Goal: Task Accomplishment & Management: Complete application form

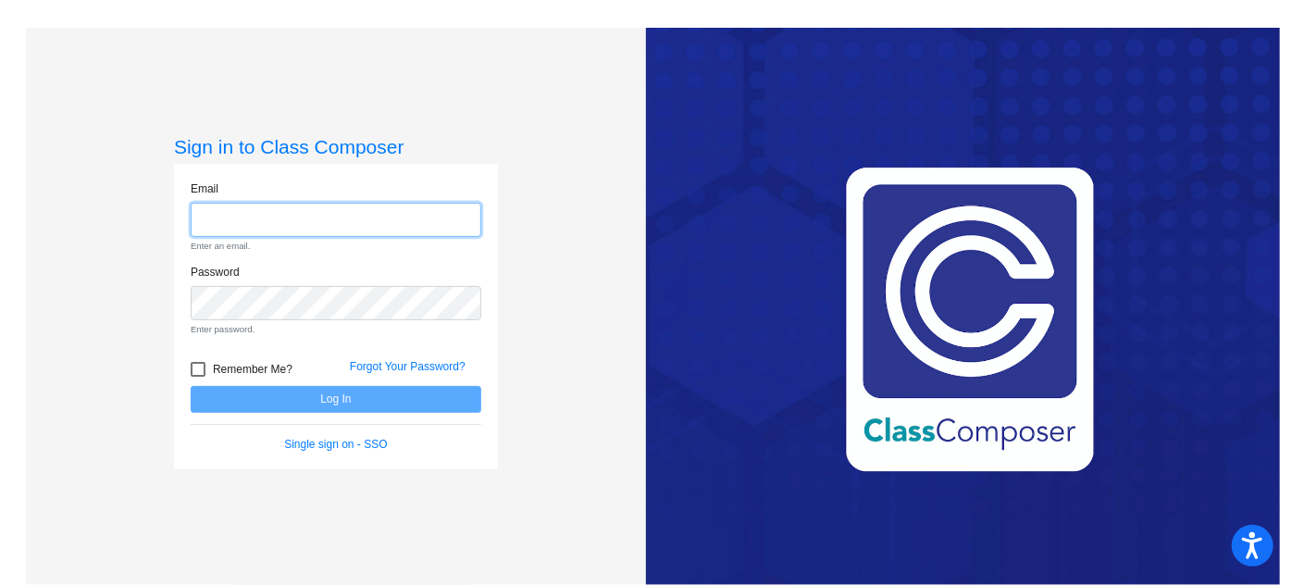
type input "[DOMAIN_NAME][EMAIL_ADDRESS][DOMAIN_NAME]"
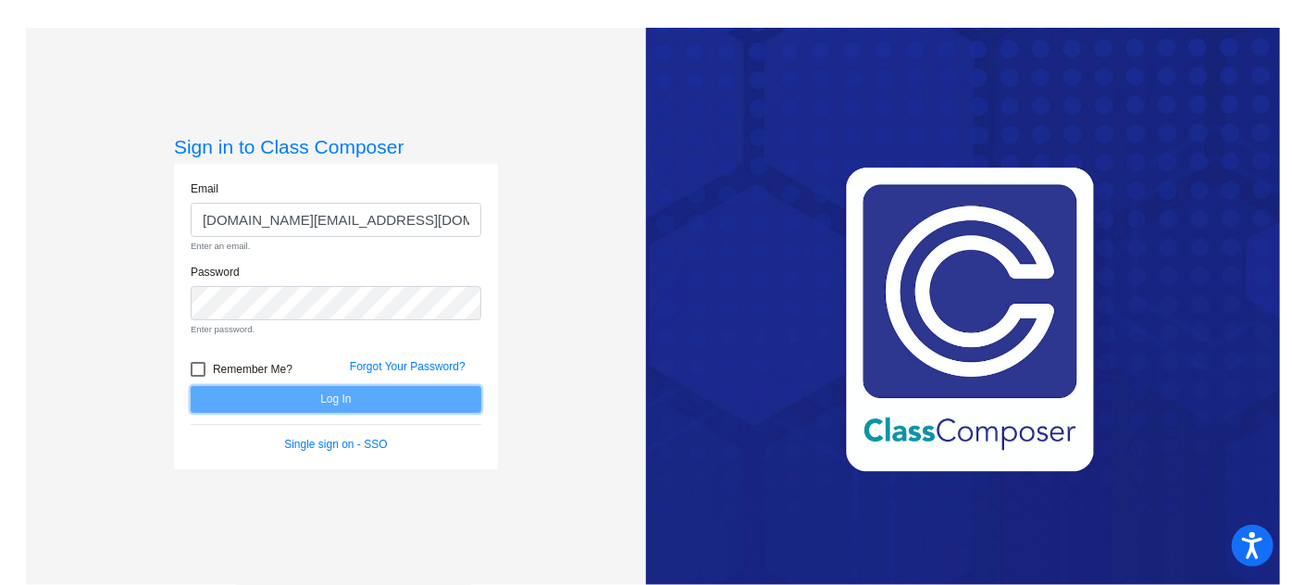
click at [327, 399] on form "Email [DOMAIN_NAME][EMAIL_ADDRESS][DOMAIN_NAME] Enter an email. Password Enter …" at bounding box center [336, 316] width 291 height 272
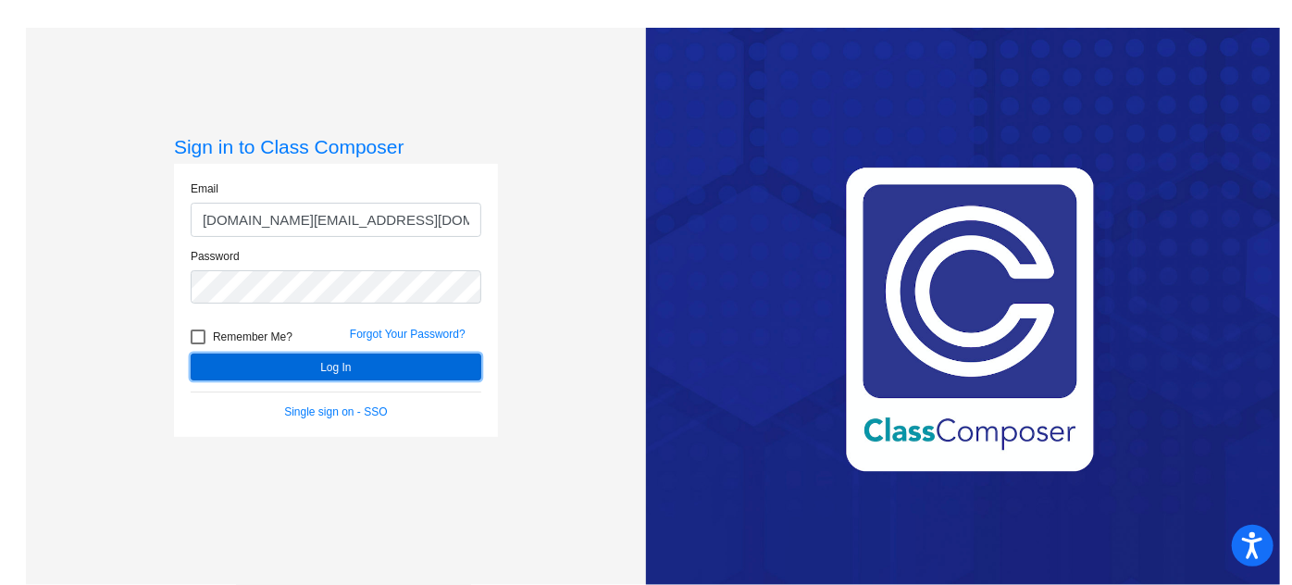
click at [340, 362] on button "Log In" at bounding box center [336, 366] width 291 height 27
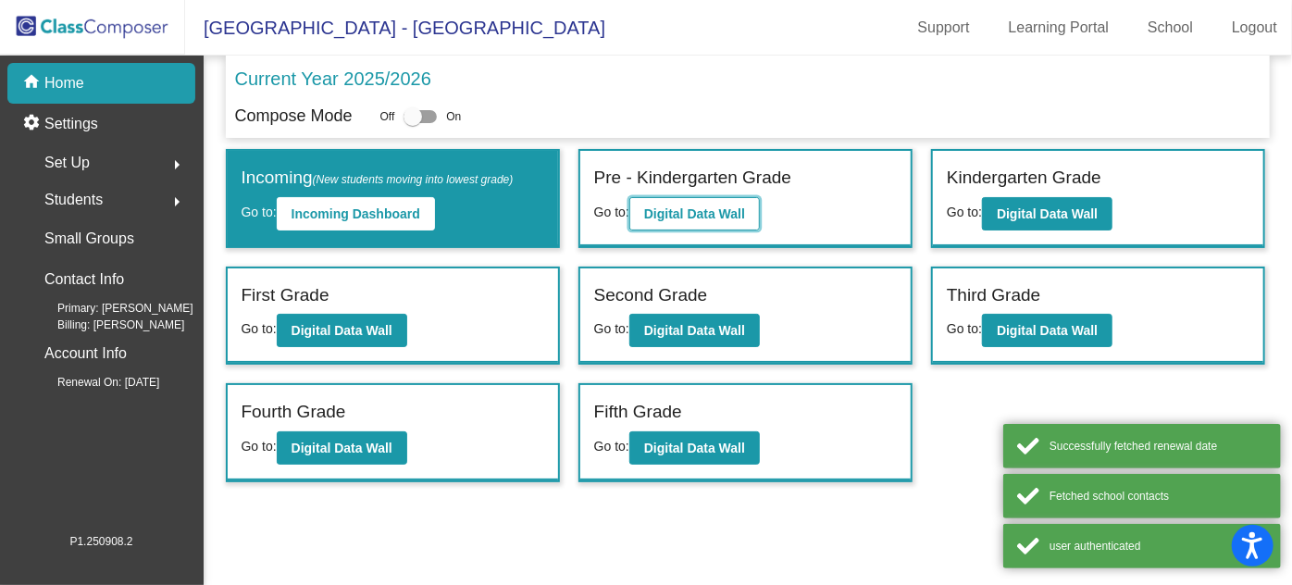
click at [683, 207] on b "Digital Data Wall" at bounding box center [694, 213] width 101 height 15
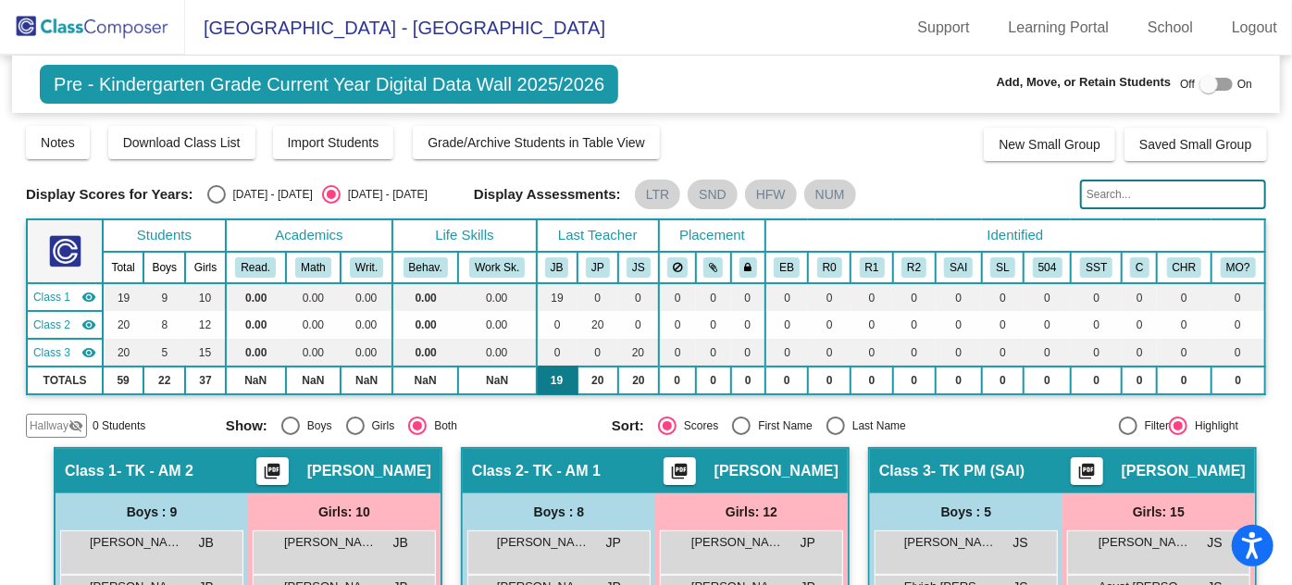
click at [552, 383] on td "19" at bounding box center [557, 380] width 41 height 28
click at [533, 403] on div "Display Scores for Years: [DATE] - [DATE] [DATE] - [DATE] Grade/Archive Student…" at bounding box center [646, 281] width 1240 height 314
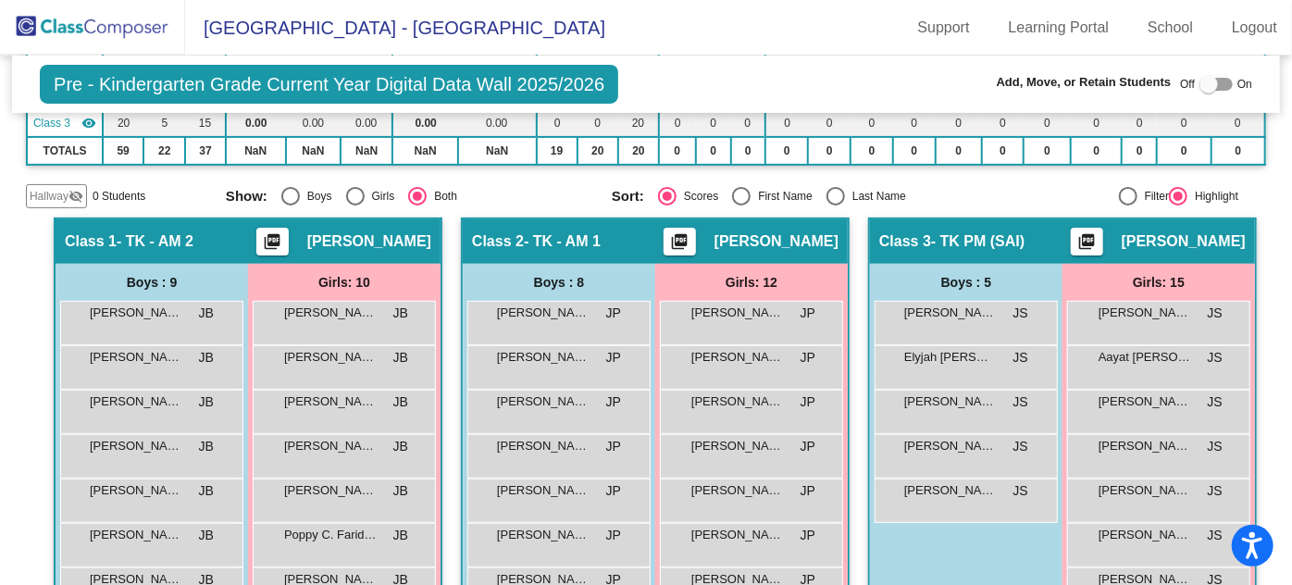
scroll to position [252, 0]
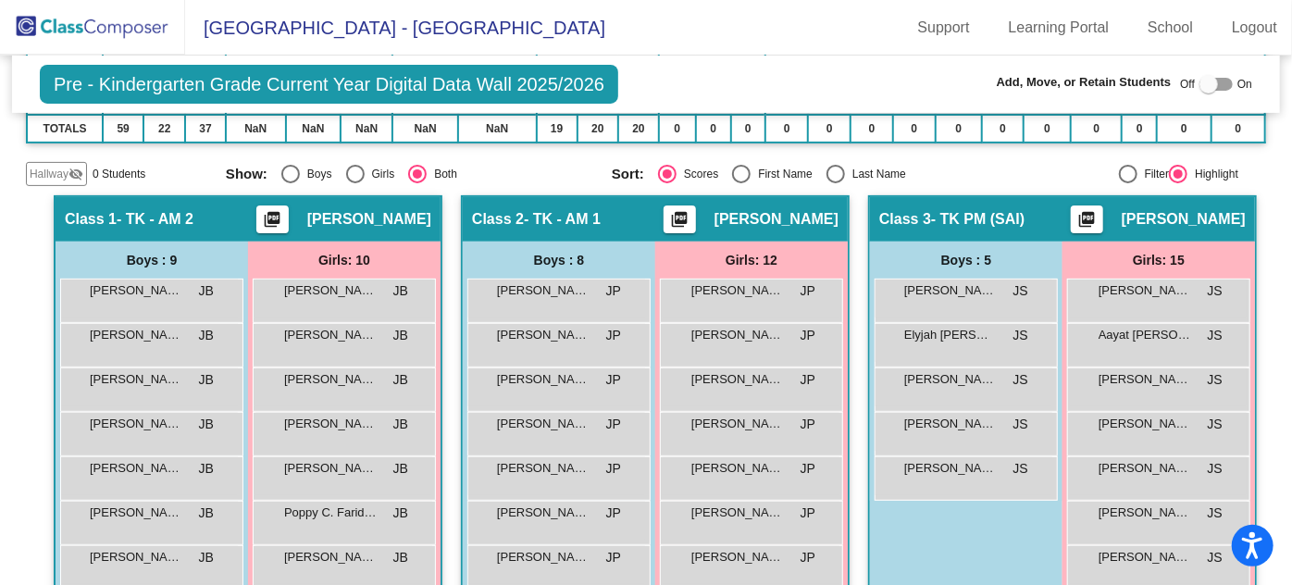
click at [445, 352] on div "Hallway - Hallway Class picture_as_pdf Add Student First Name Last Name Student…" at bounding box center [646, 584] width 1240 height 779
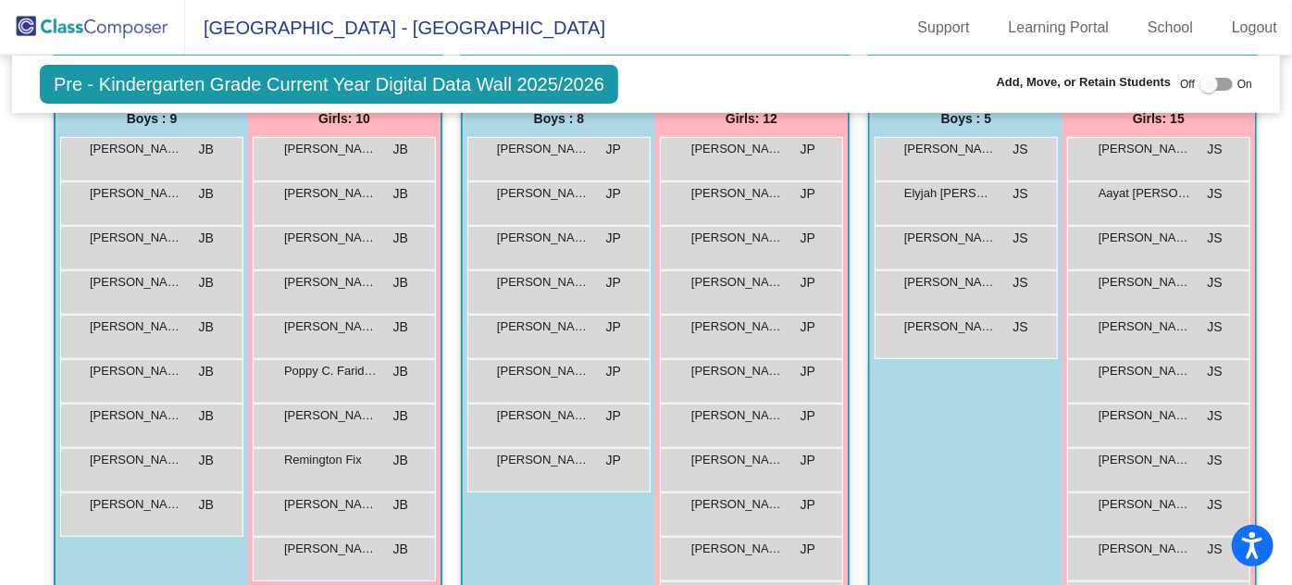
scroll to position [420, 0]
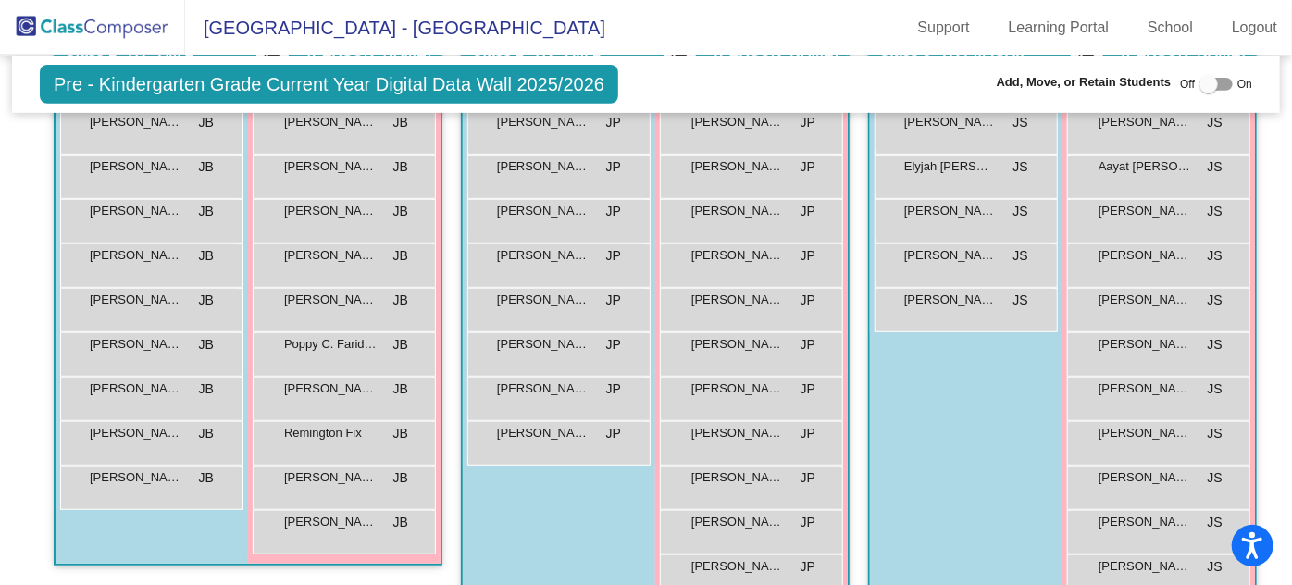
click at [655, 247] on div "[PERSON_NAME] JP lock do_not_disturb_alt [PERSON_NAME] Raider JP lock do_not_di…" at bounding box center [751, 376] width 192 height 533
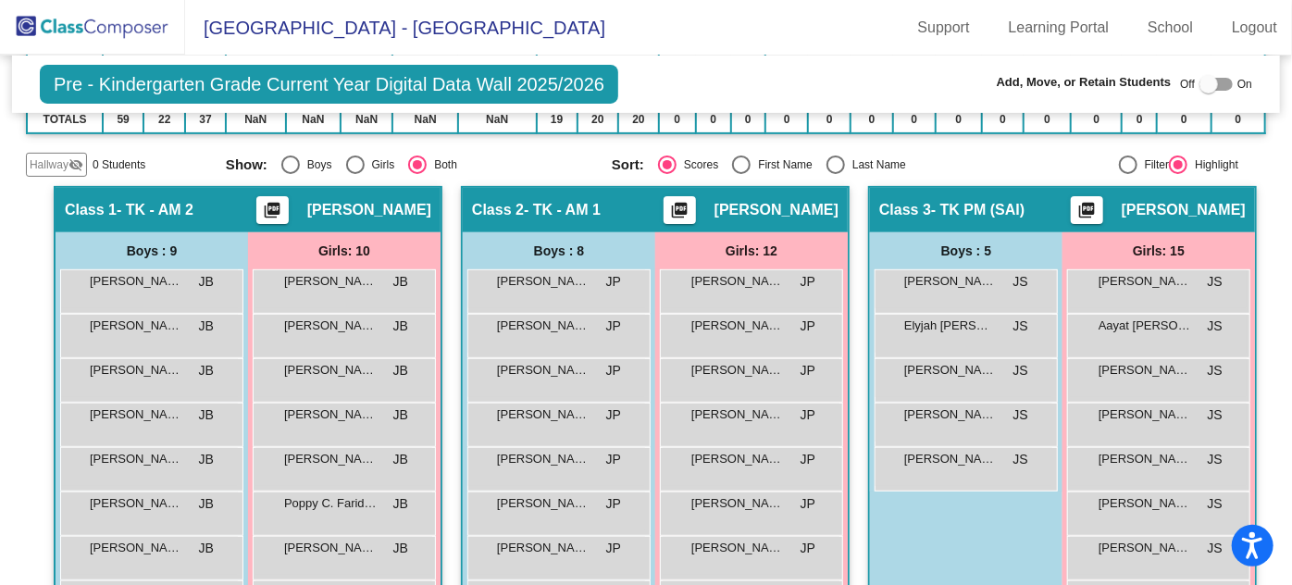
scroll to position [252, 0]
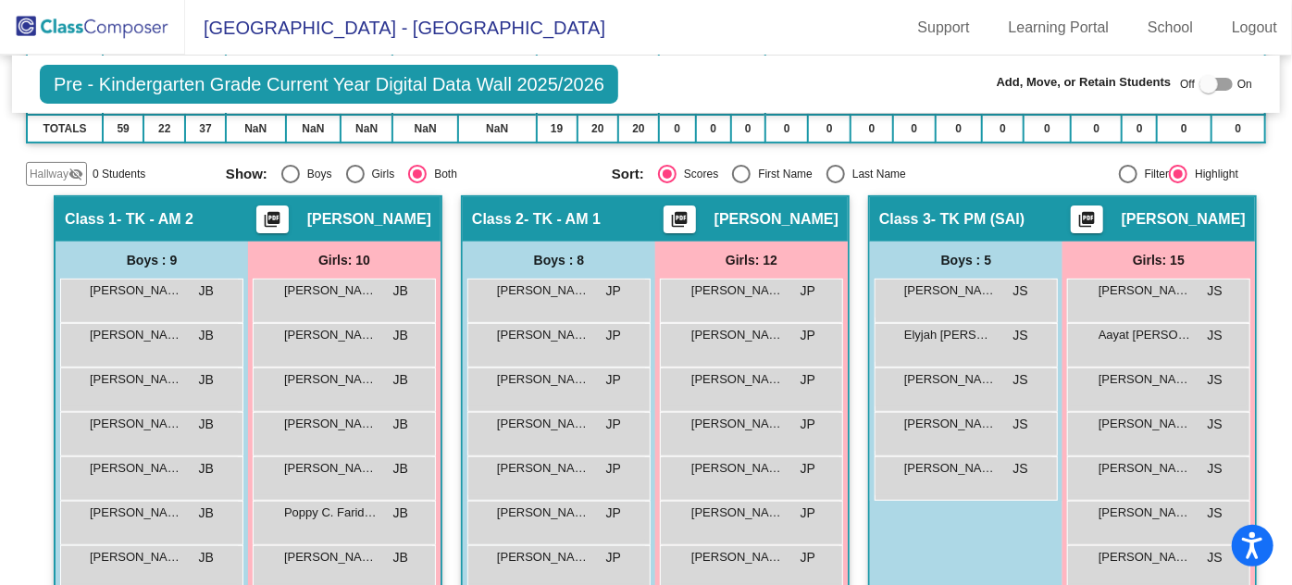
click at [854, 406] on div "Hallway - Hallway Class picture_as_pdf Add Student First Name Last Name Student…" at bounding box center [646, 584] width 1240 height 779
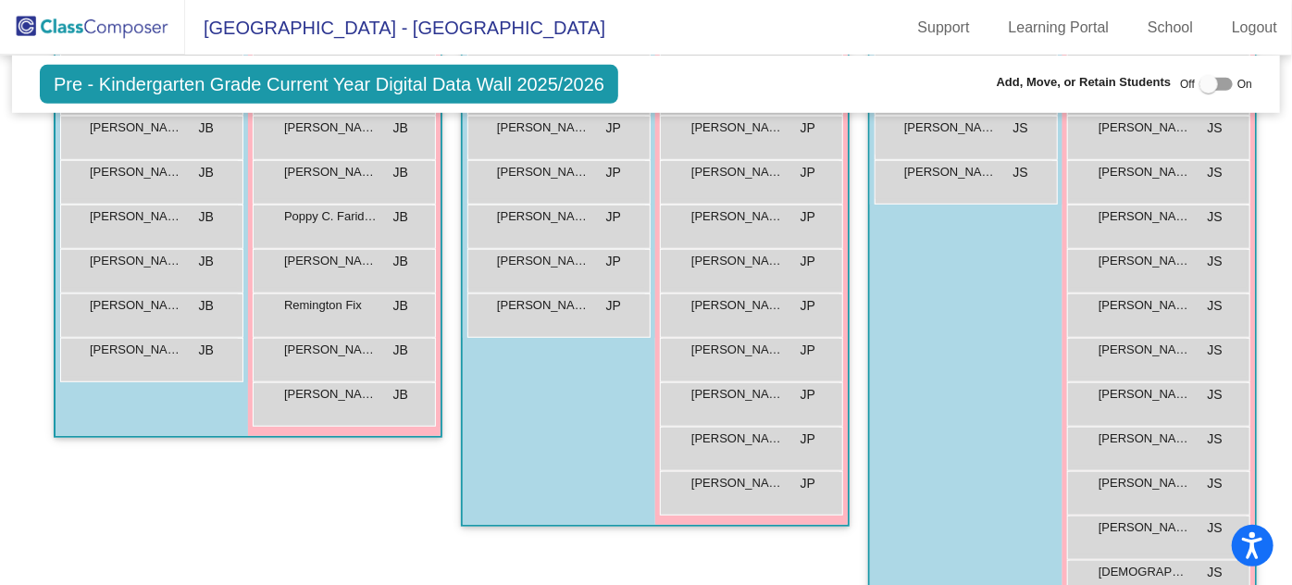
scroll to position [588, 0]
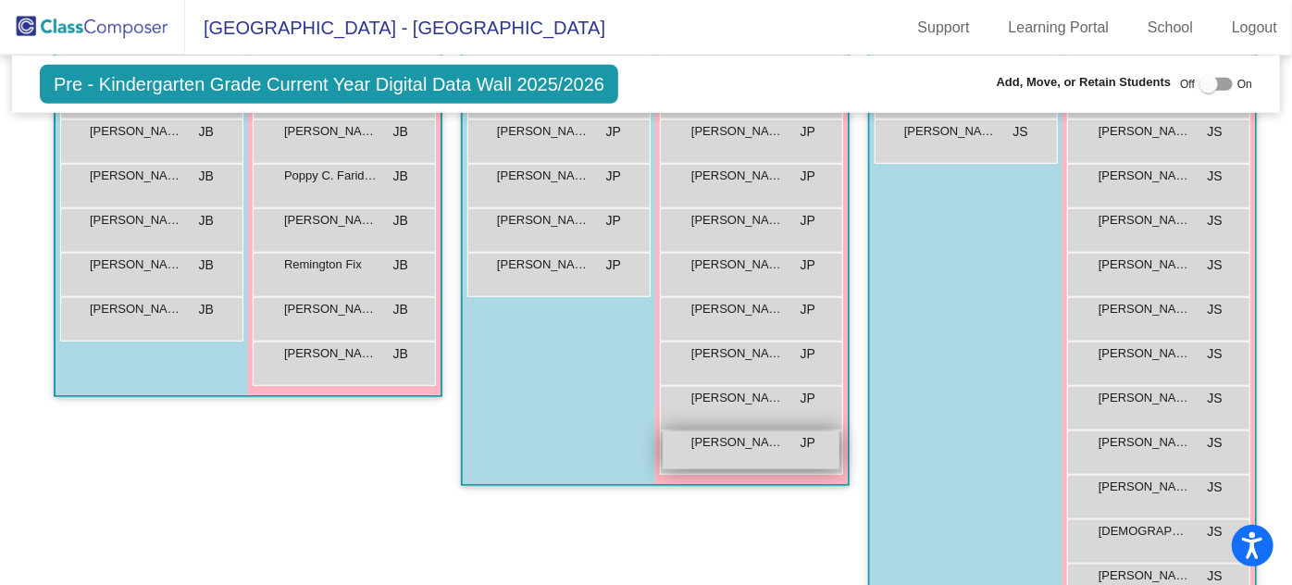
click at [766, 458] on div "[PERSON_NAME] JP lock do_not_disturb_alt" at bounding box center [750, 450] width 177 height 38
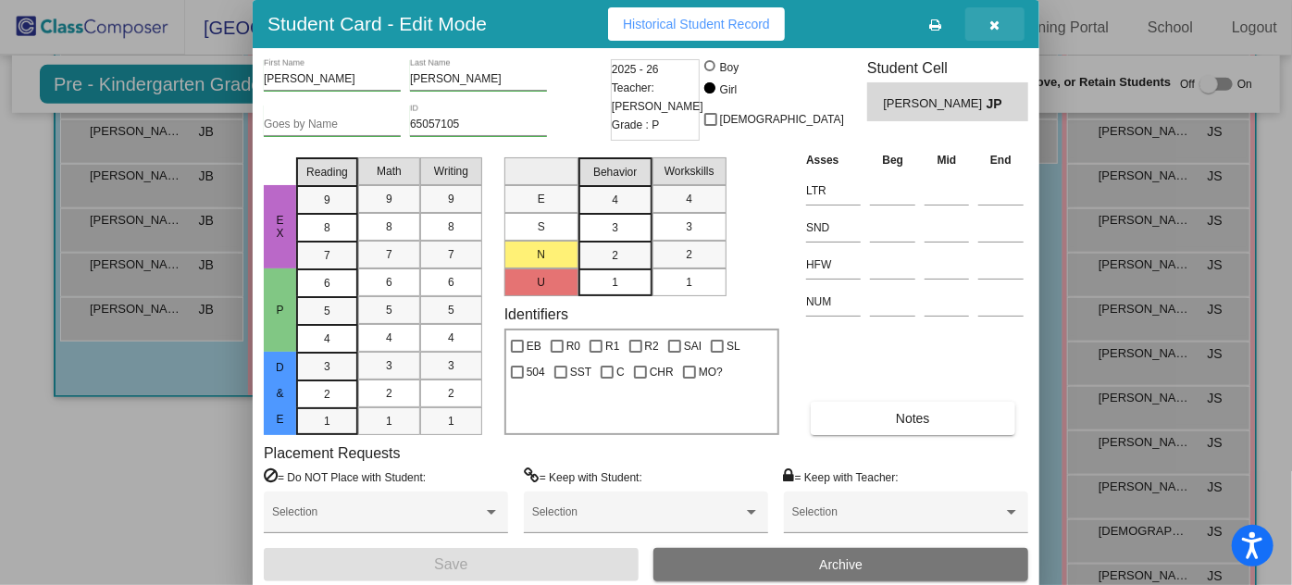
click at [992, 19] on icon "button" at bounding box center [995, 25] width 10 height 13
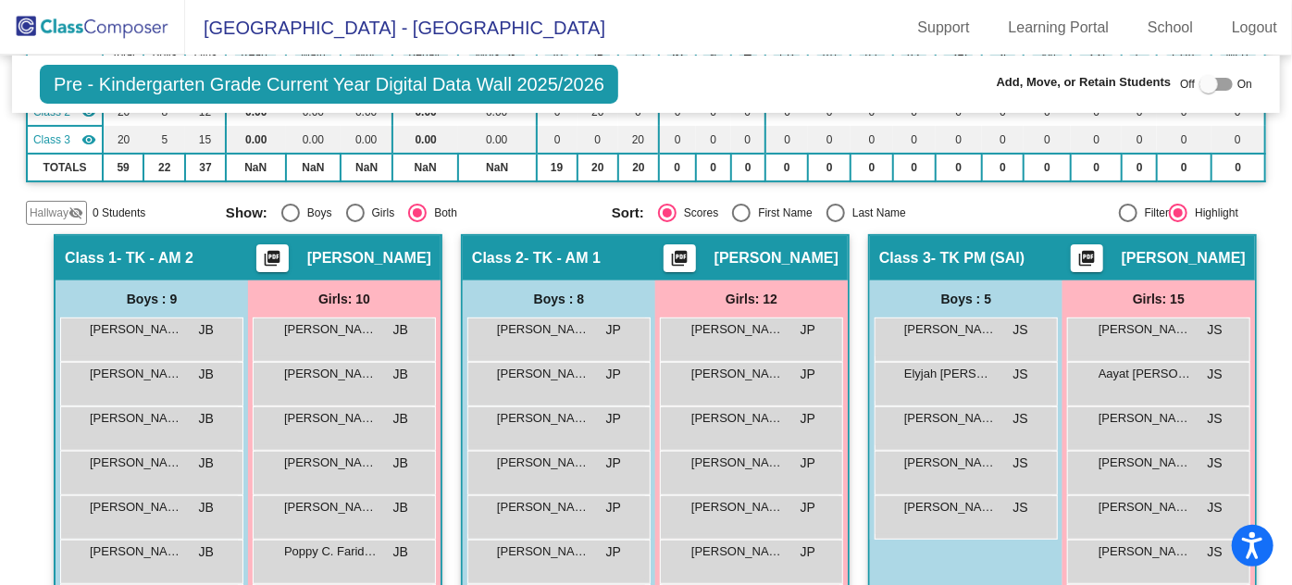
scroll to position [252, 0]
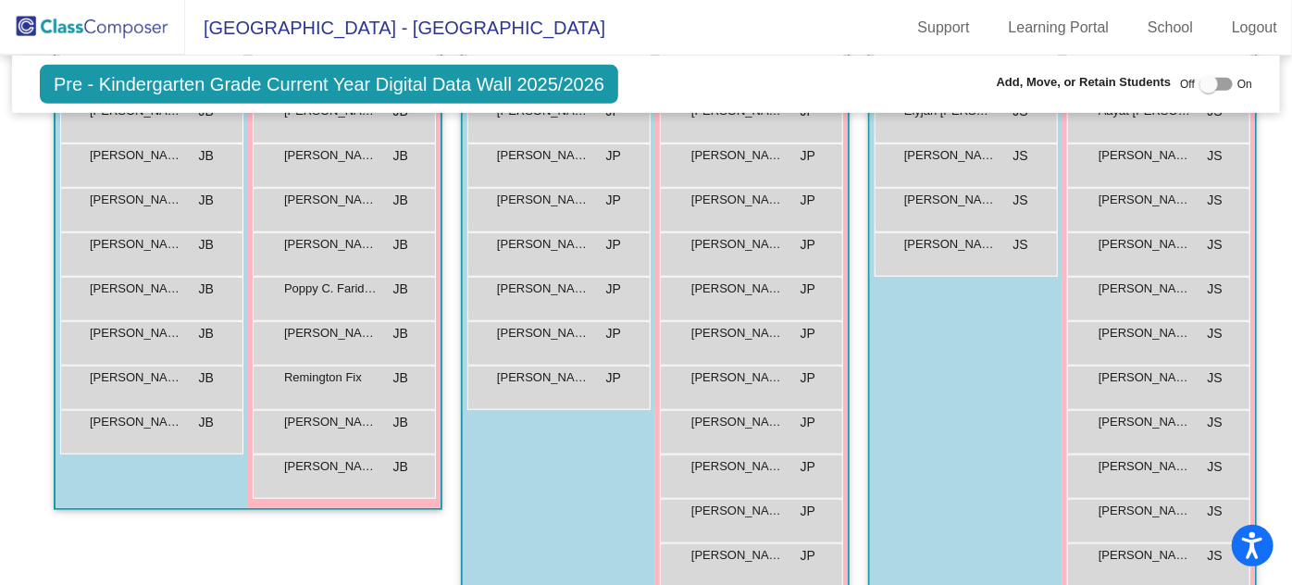
scroll to position [504, 0]
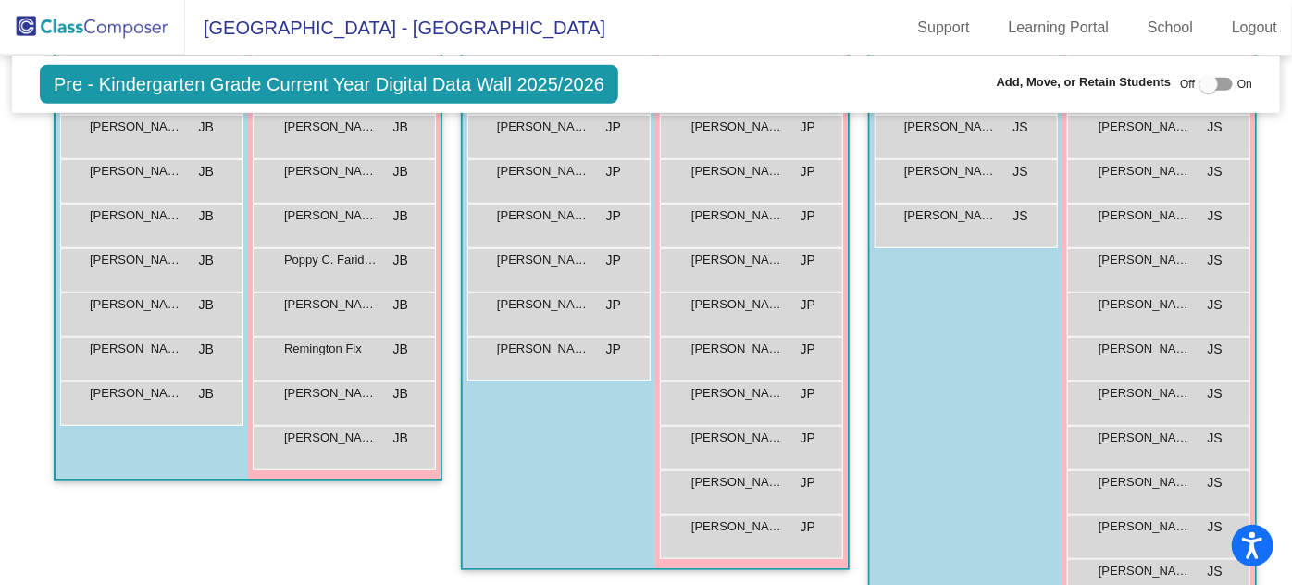
click at [1013, 307] on div "Boys : 5 [PERSON_NAME] [PERSON_NAME] lock do_not_disturb_alt Elyjah [PERSON_NAM…" at bounding box center [966, 345] width 192 height 712
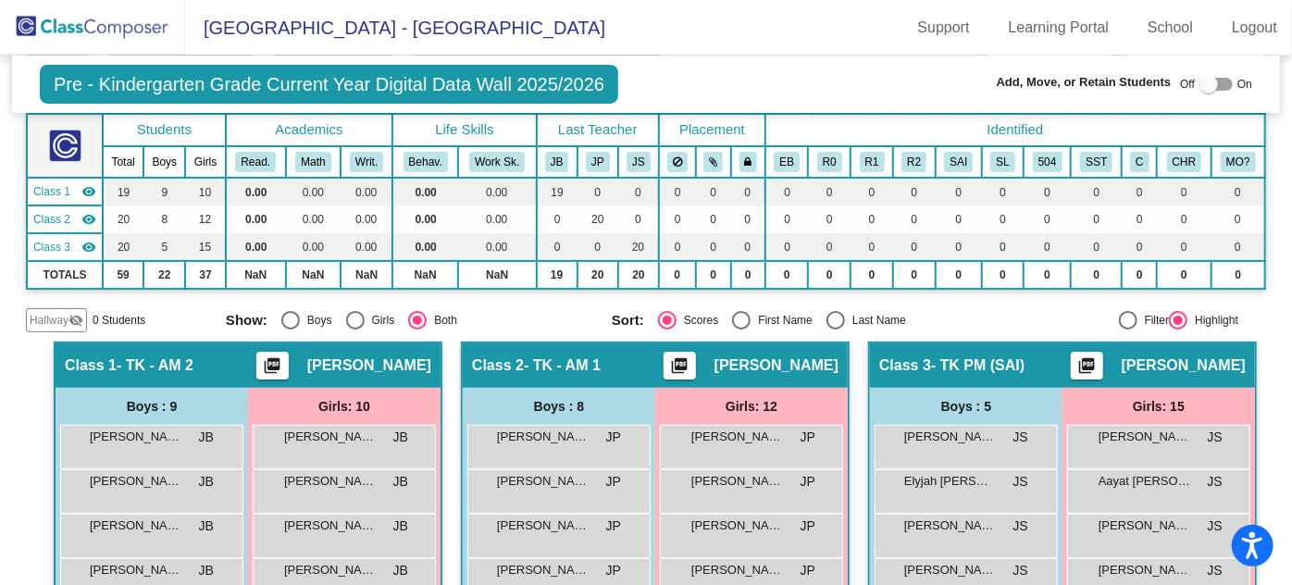
scroll to position [48, 0]
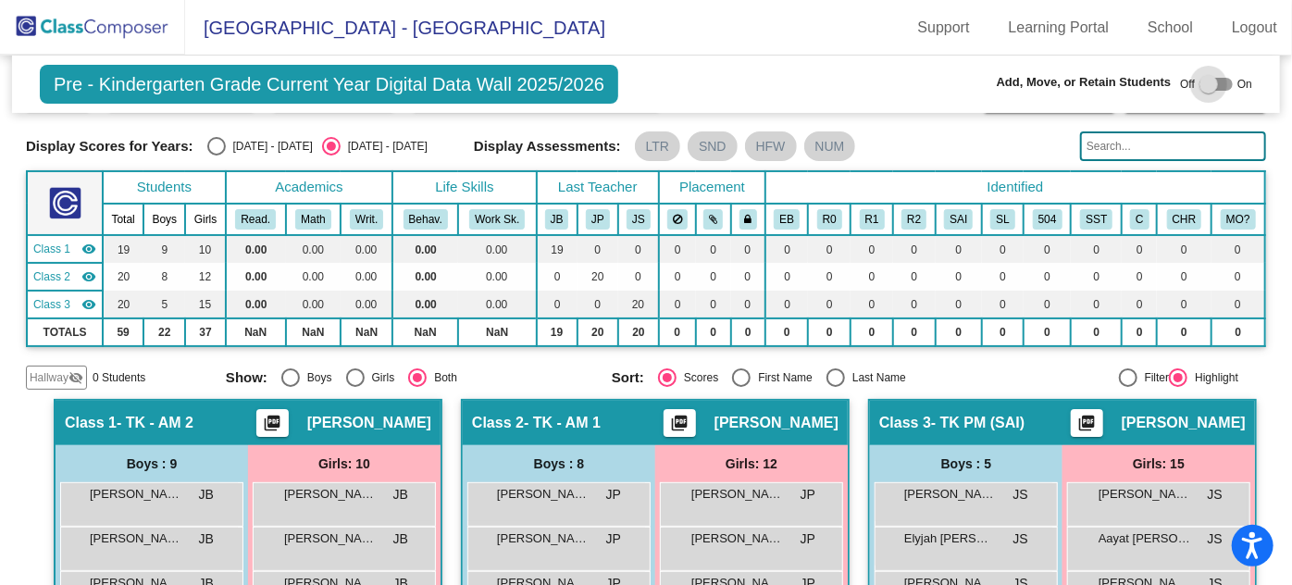
click at [1201, 83] on div at bounding box center [1208, 84] width 19 height 19
checkbox input "true"
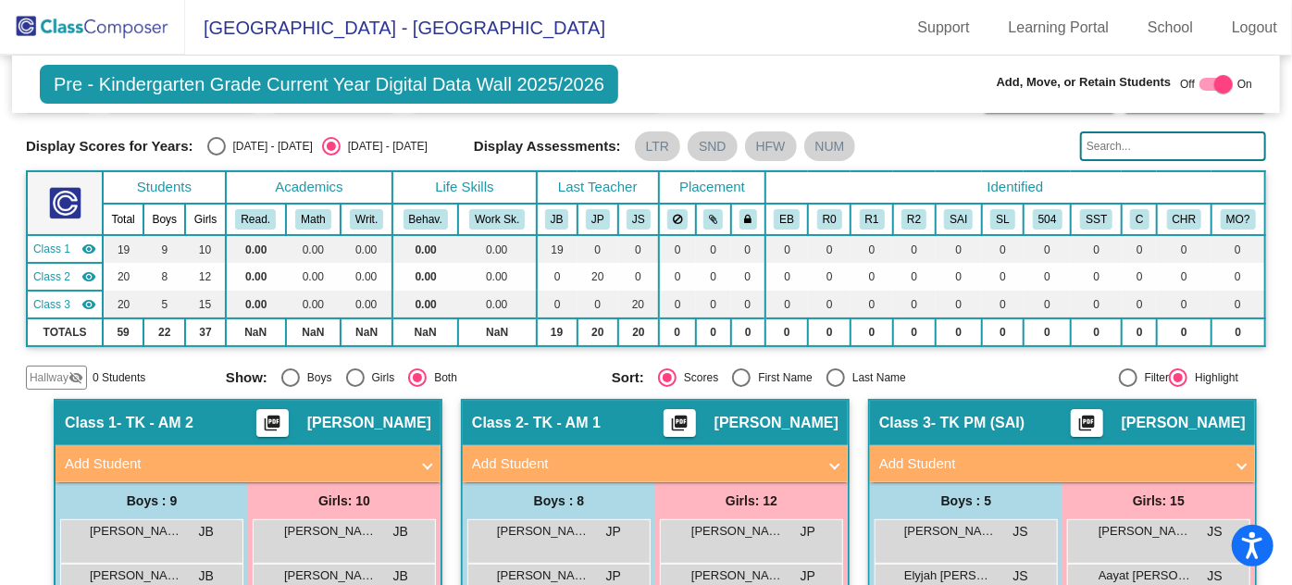
click at [105, 458] on mat-panel-title "Add Student" at bounding box center [237, 463] width 344 height 21
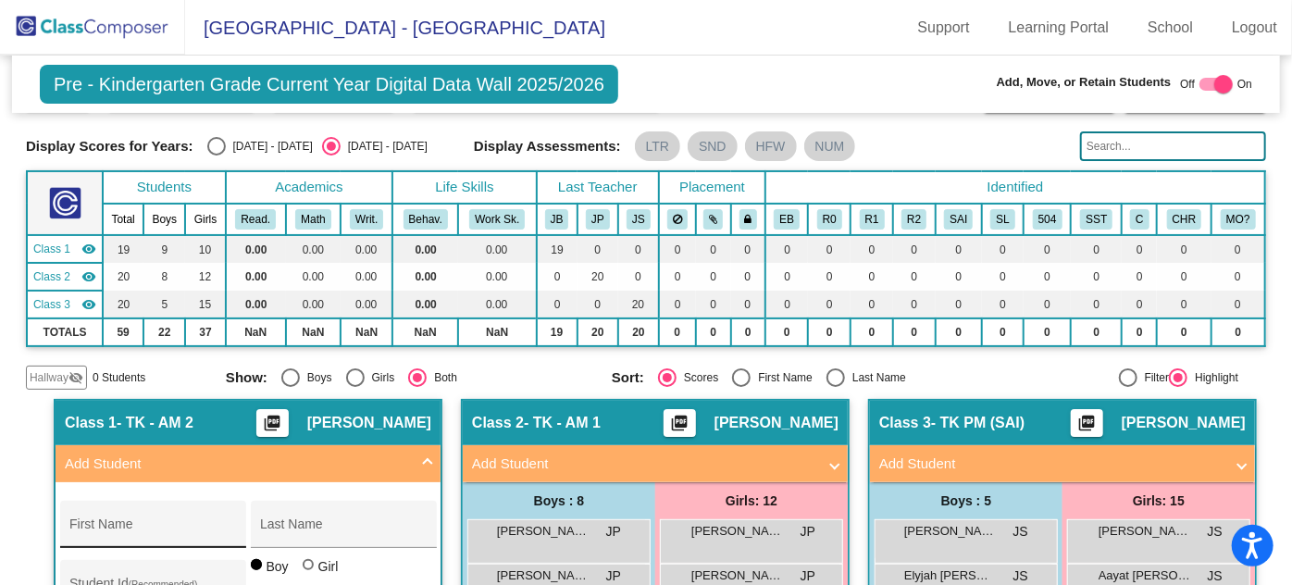
click at [82, 526] on input "First Name" at bounding box center [152, 531] width 167 height 15
type input "[PERSON_NAME]"
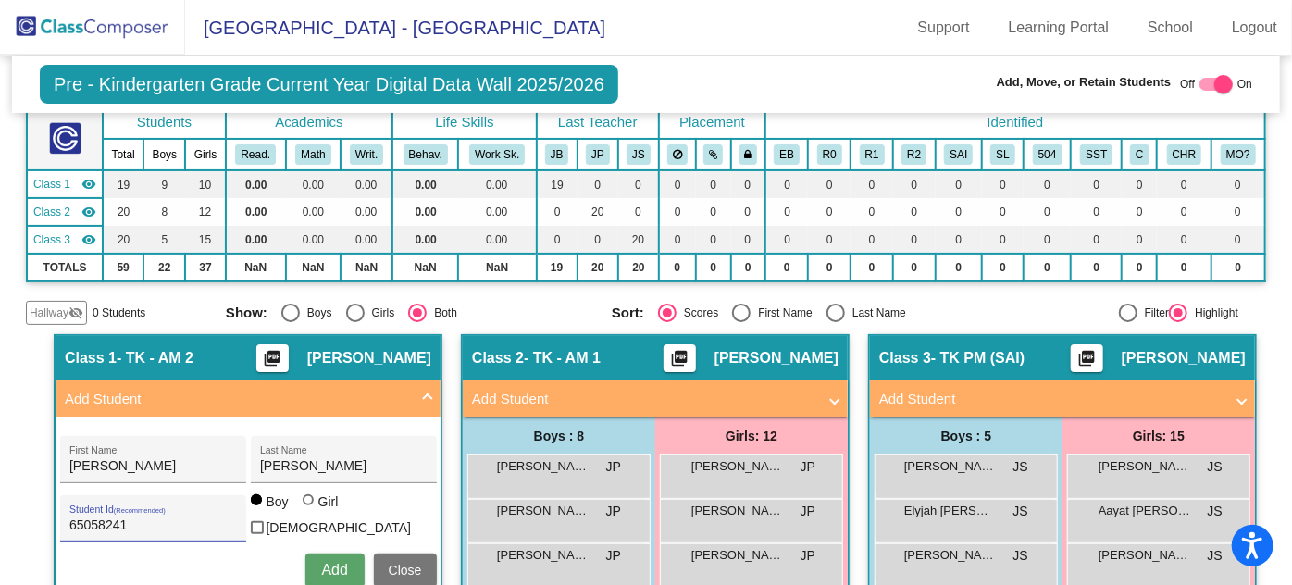
scroll to position [141, 0]
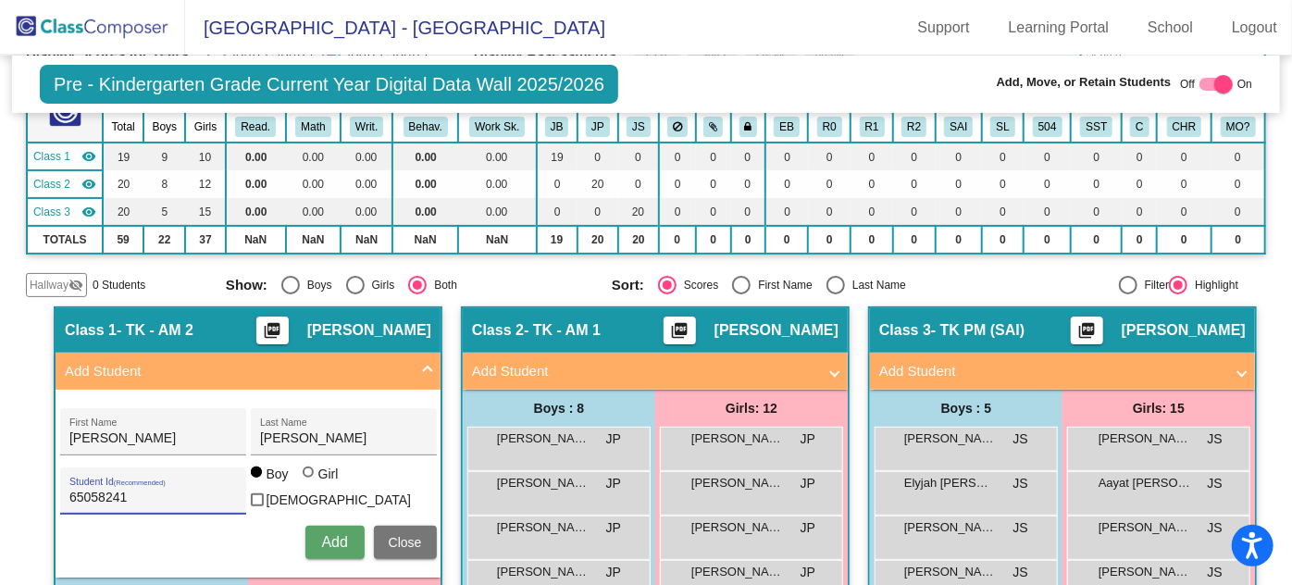
type input "65058241"
click at [328, 541] on span "Add" at bounding box center [334, 542] width 26 height 16
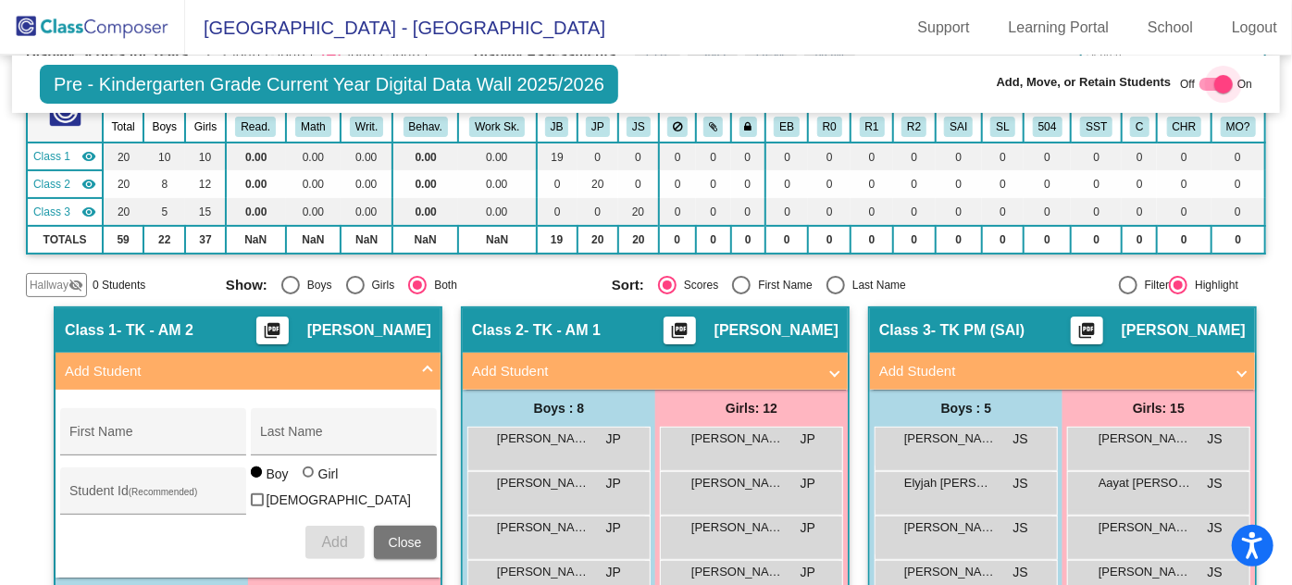
click at [1199, 82] on div at bounding box center [1215, 84] width 33 height 13
checkbox input "false"
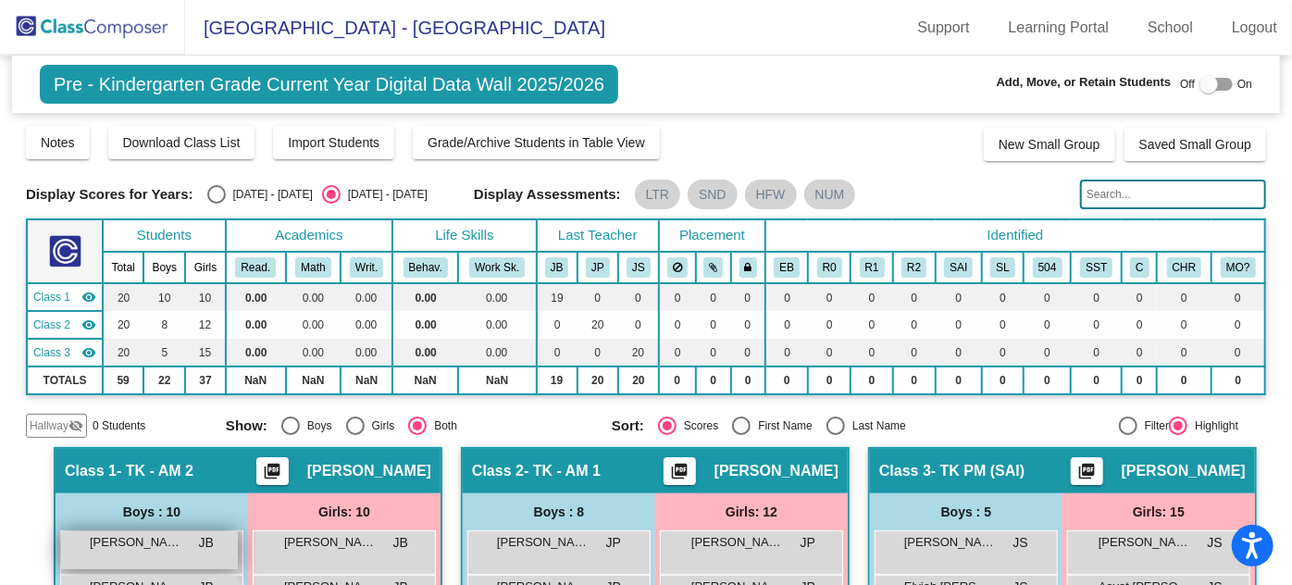
scroll to position [0, 0]
click at [99, 35] on img at bounding box center [92, 27] width 185 height 55
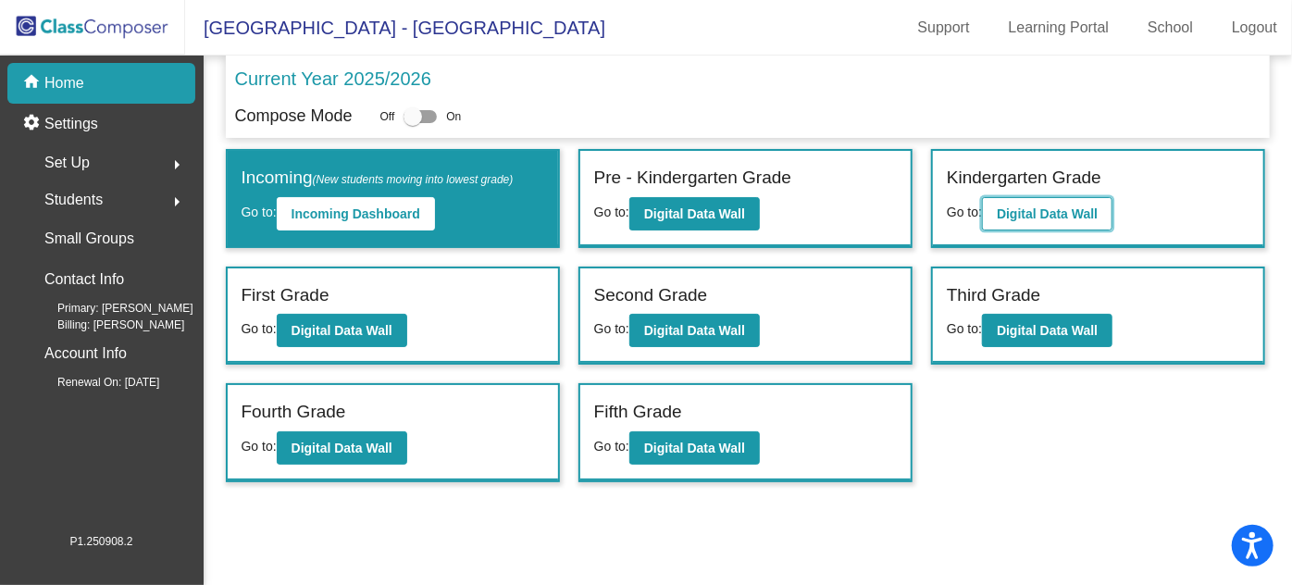
click at [1033, 214] on b "Digital Data Wall" at bounding box center [1046, 213] width 101 height 15
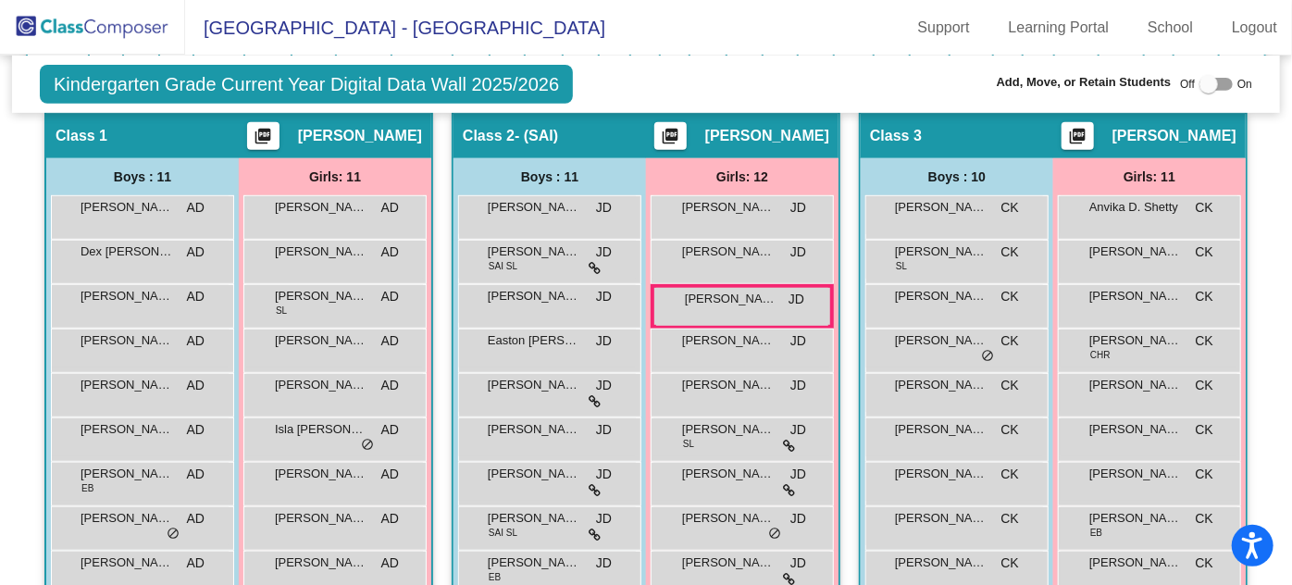
scroll to position [420, 0]
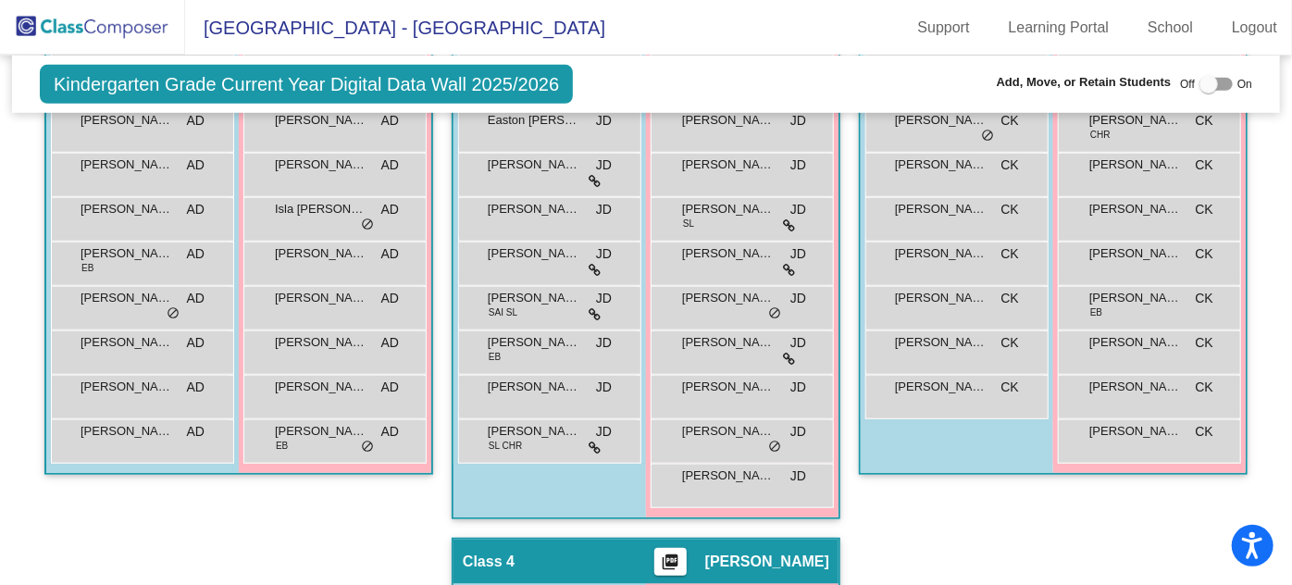
scroll to position [673, 0]
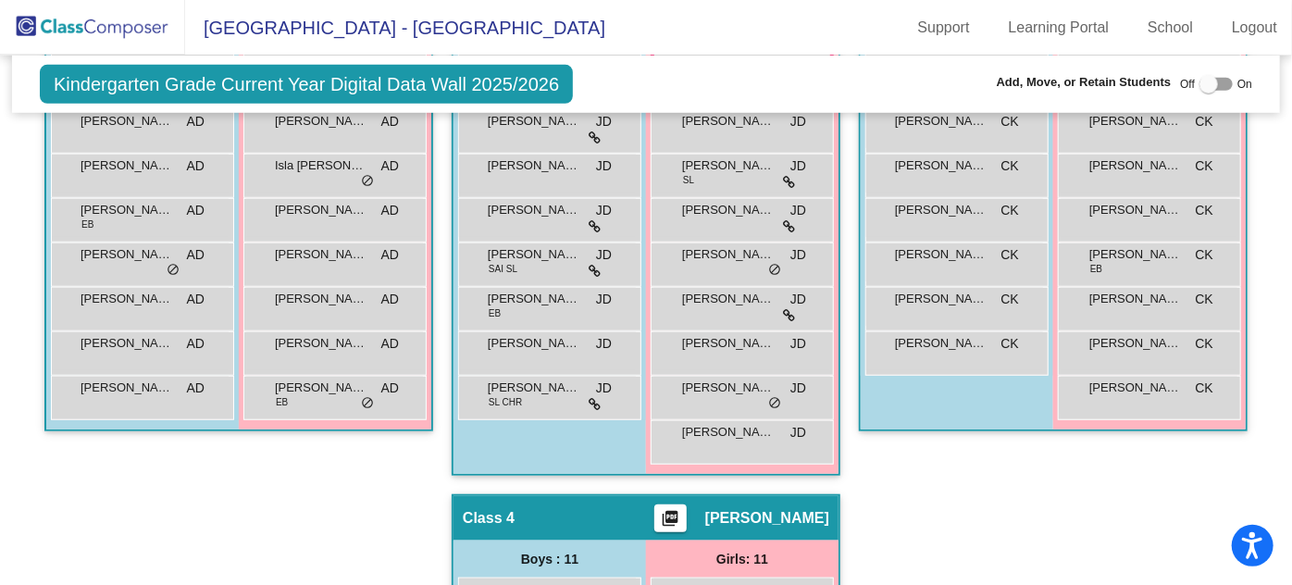
click at [1102, 335] on div "Hallway - Hallway Class picture_as_pdf Add Student First Name Last Name Student…" at bounding box center [646, 471] width 1240 height 1247
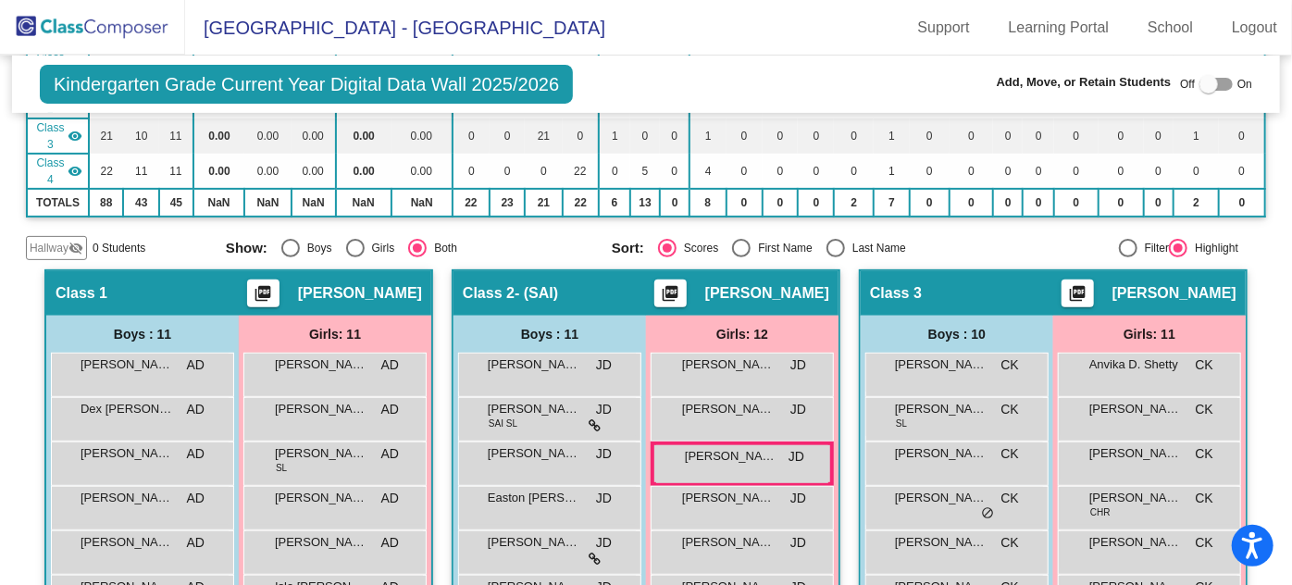
scroll to position [336, 0]
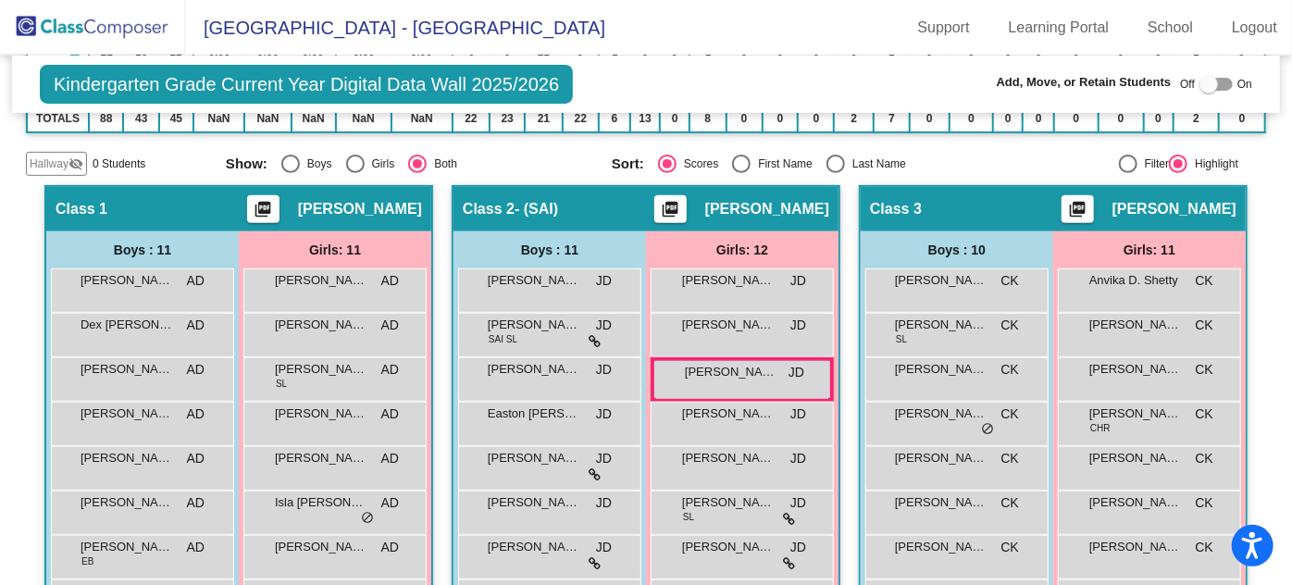
click at [838, 524] on div "[PERSON_NAME] El-[PERSON_NAME] lock do_not_disturb_alt [PERSON_NAME] [PERSON_NA…" at bounding box center [742, 534] width 192 height 533
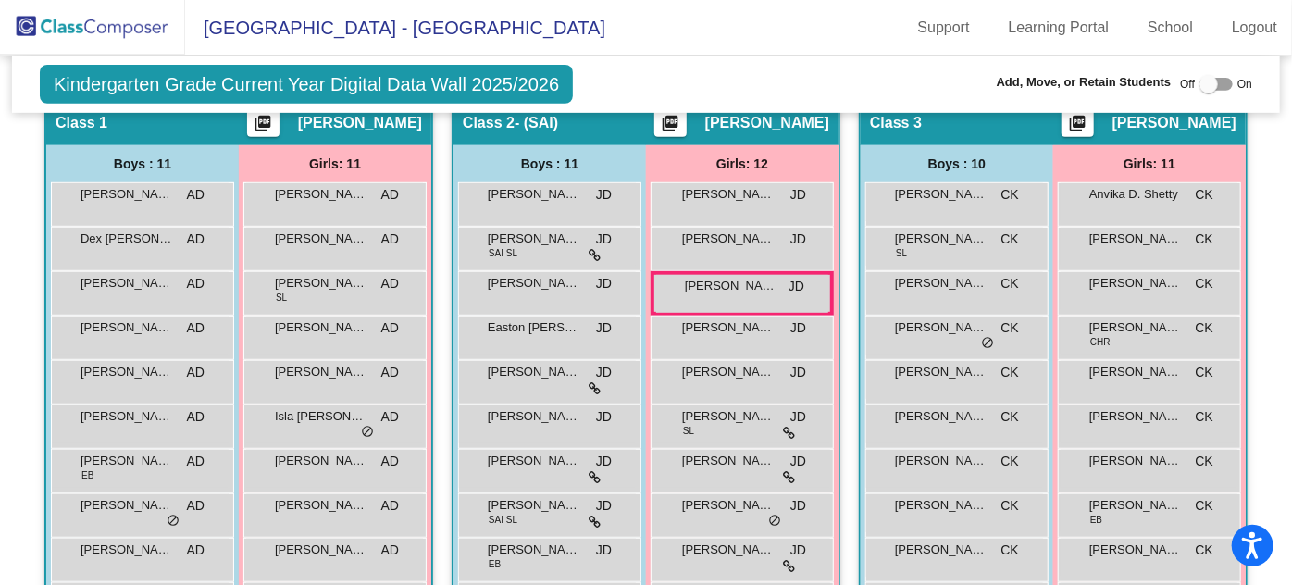
scroll to position [504, 0]
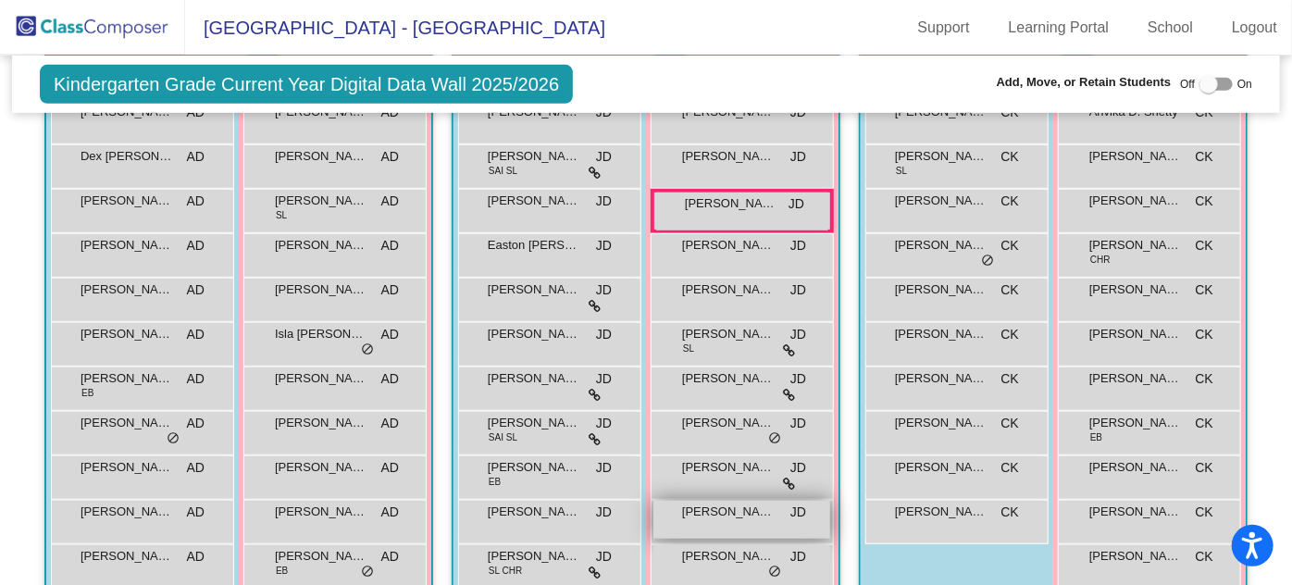
click at [830, 501] on div "[PERSON_NAME] [PERSON_NAME] lock do_not_disturb_alt" at bounding box center [741, 520] width 177 height 38
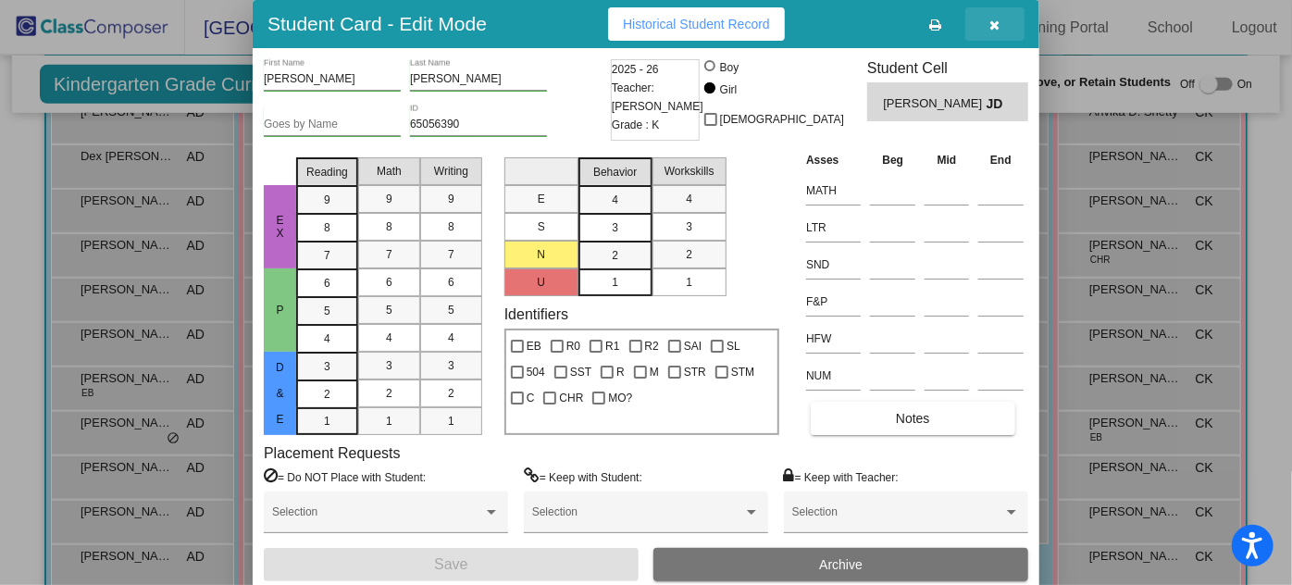
click at [994, 24] on icon "button" at bounding box center [995, 25] width 10 height 13
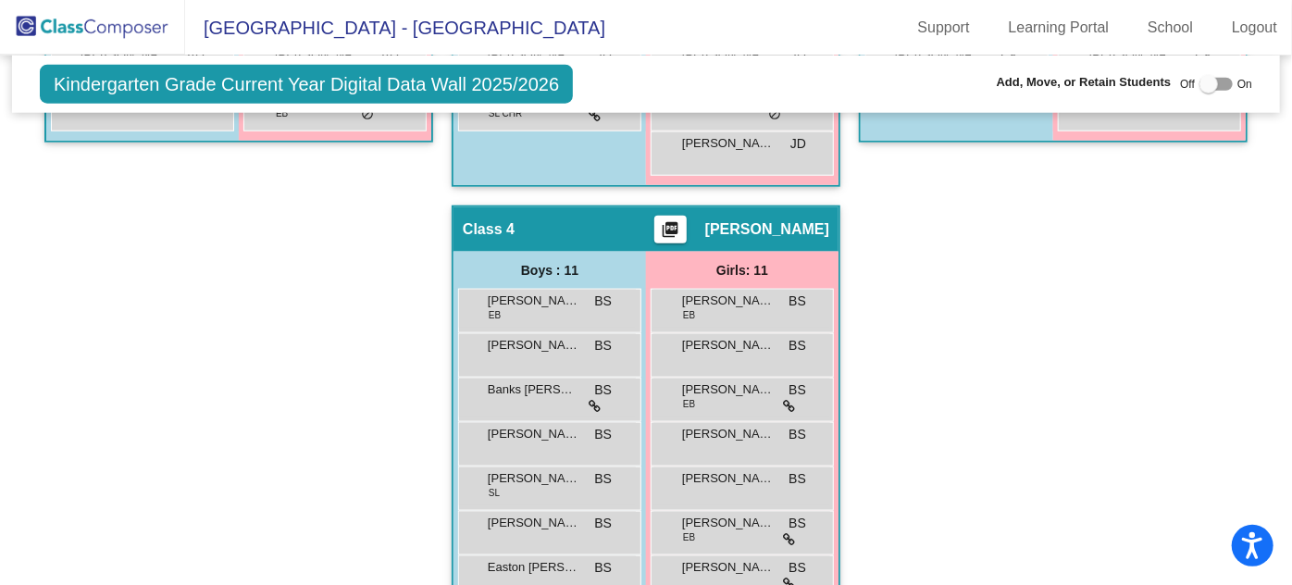
scroll to position [1008, 0]
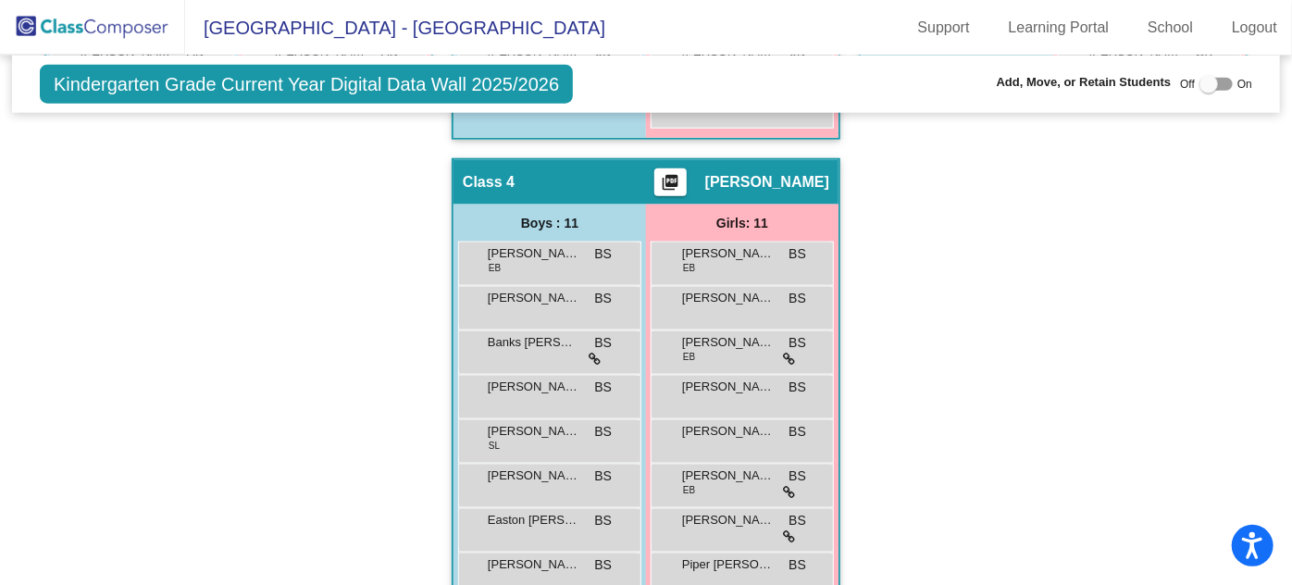
click at [640, 507] on div "Hallway - Hallway Class picture_as_pdf Add Student First Name Last Name Student…" at bounding box center [646, 135] width 1240 height 1247
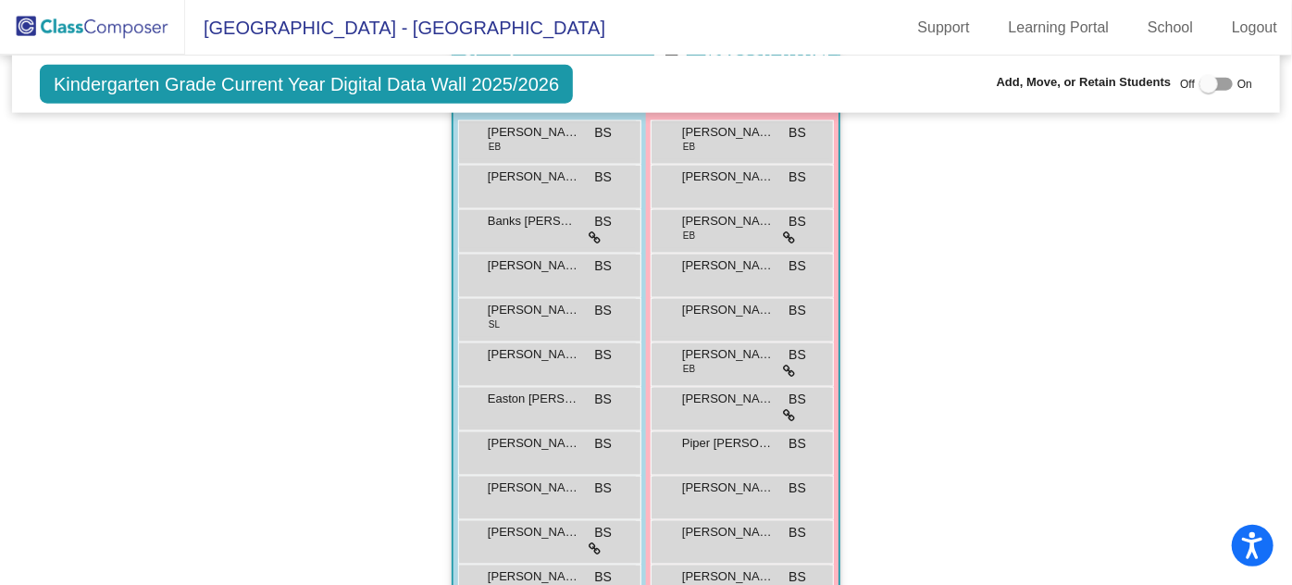
scroll to position [1132, 0]
click at [1078, 292] on div "Hallway - Hallway Class picture_as_pdf Add Student First Name Last Name Student…" at bounding box center [646, 12] width 1240 height 1247
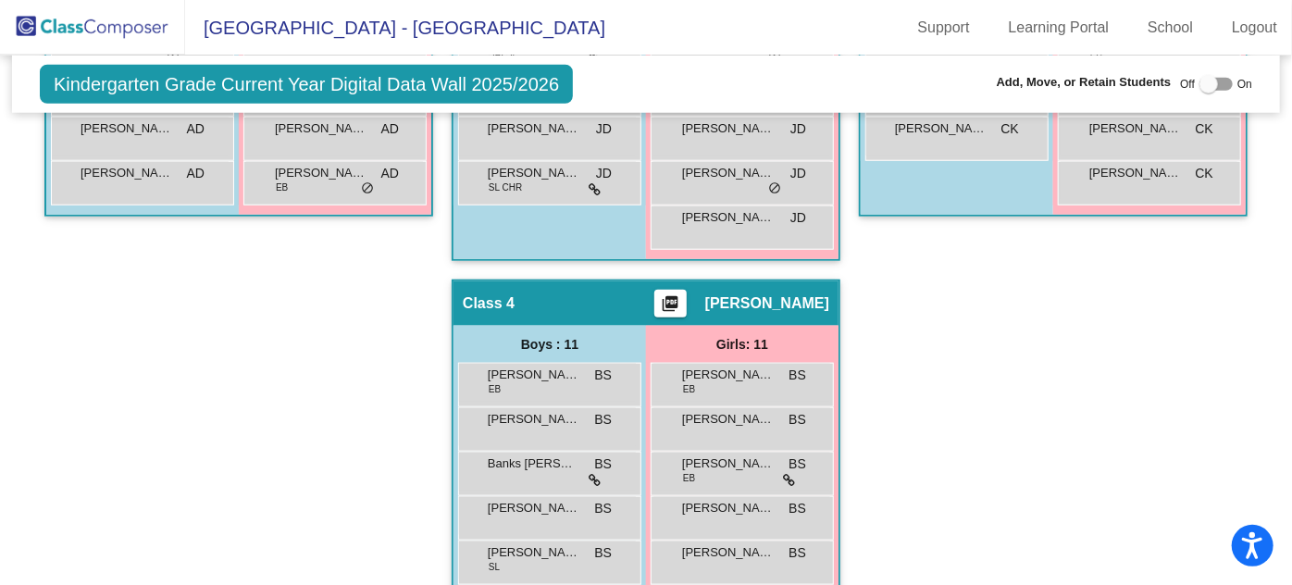
scroll to position [879, 0]
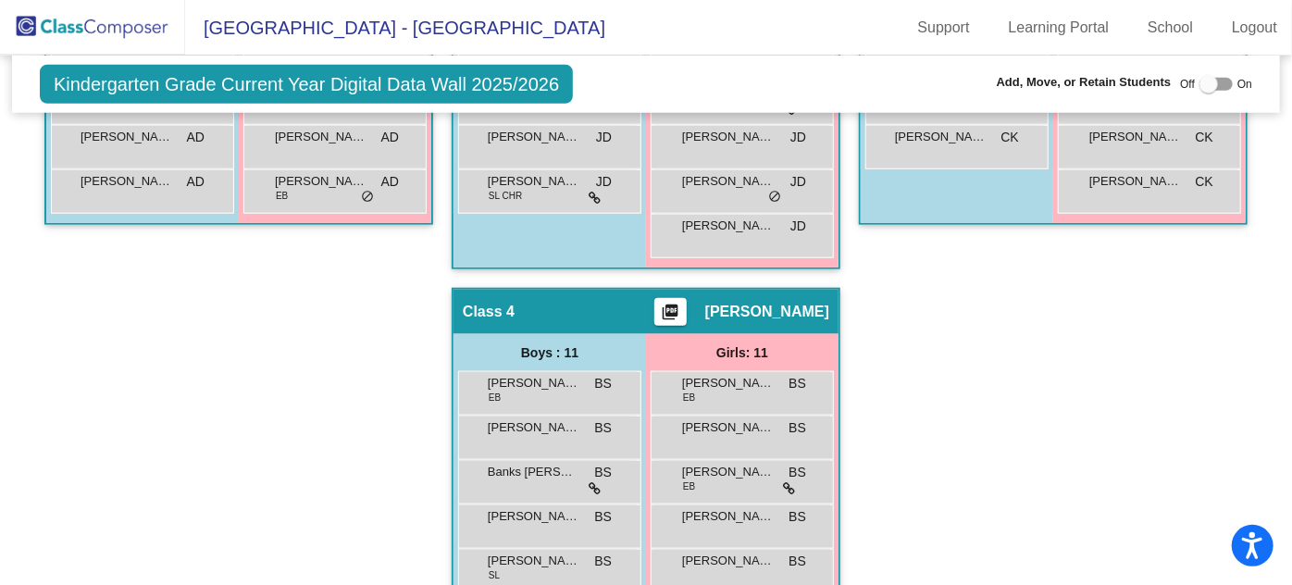
click at [1120, 421] on div "Hallway - Hallway Class picture_as_pdf Add Student First Name Last Name Student…" at bounding box center [646, 265] width 1240 height 1247
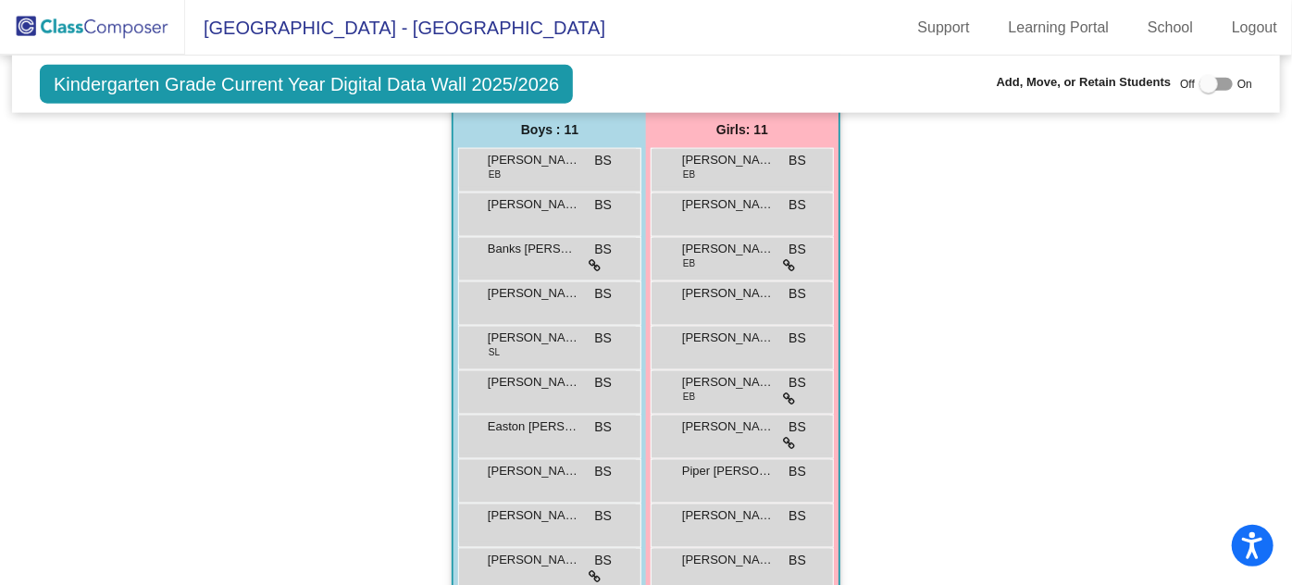
scroll to position [1132, 0]
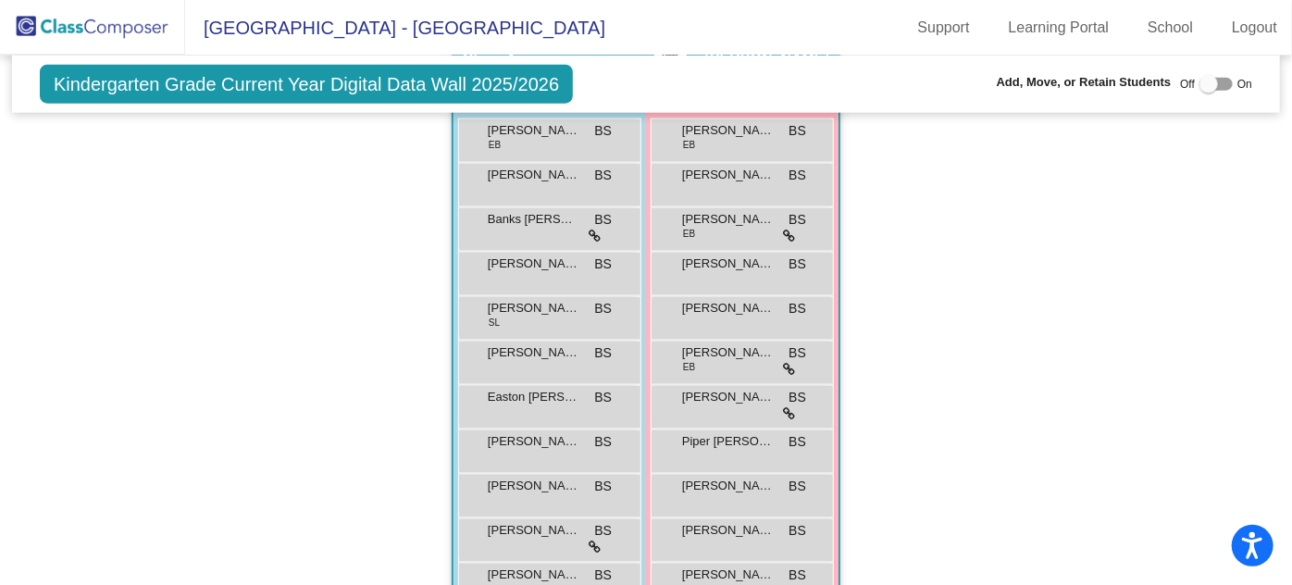
click at [1109, 268] on div "Hallway - Hallway Class picture_as_pdf Add Student First Name Last Name Student…" at bounding box center [646, 12] width 1240 height 1247
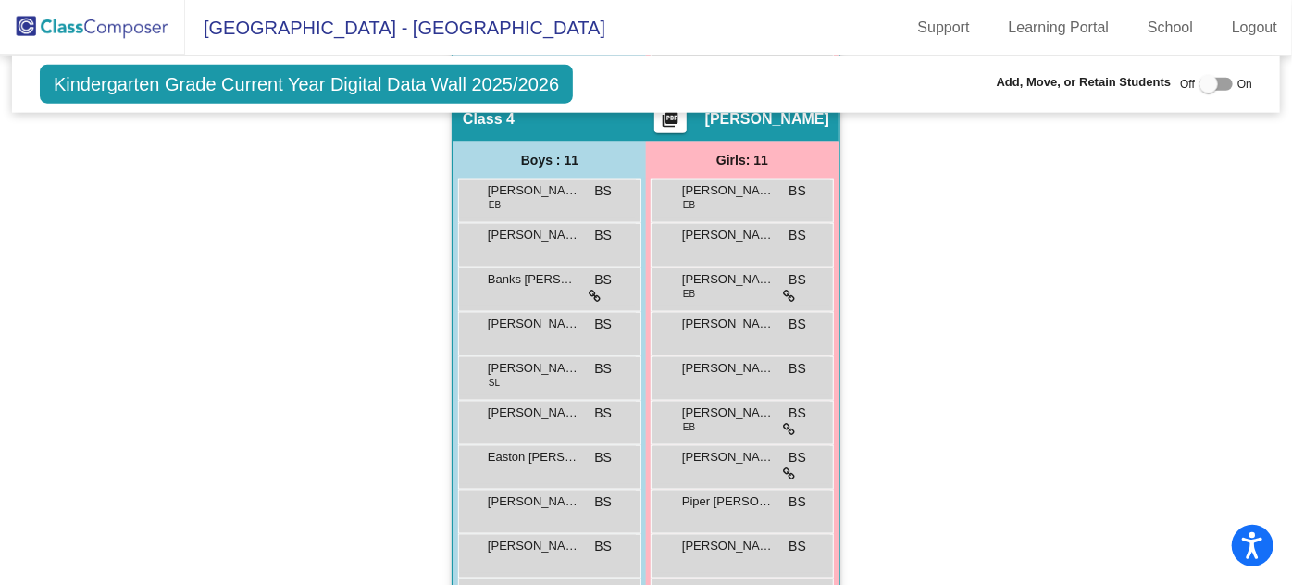
scroll to position [1047, 0]
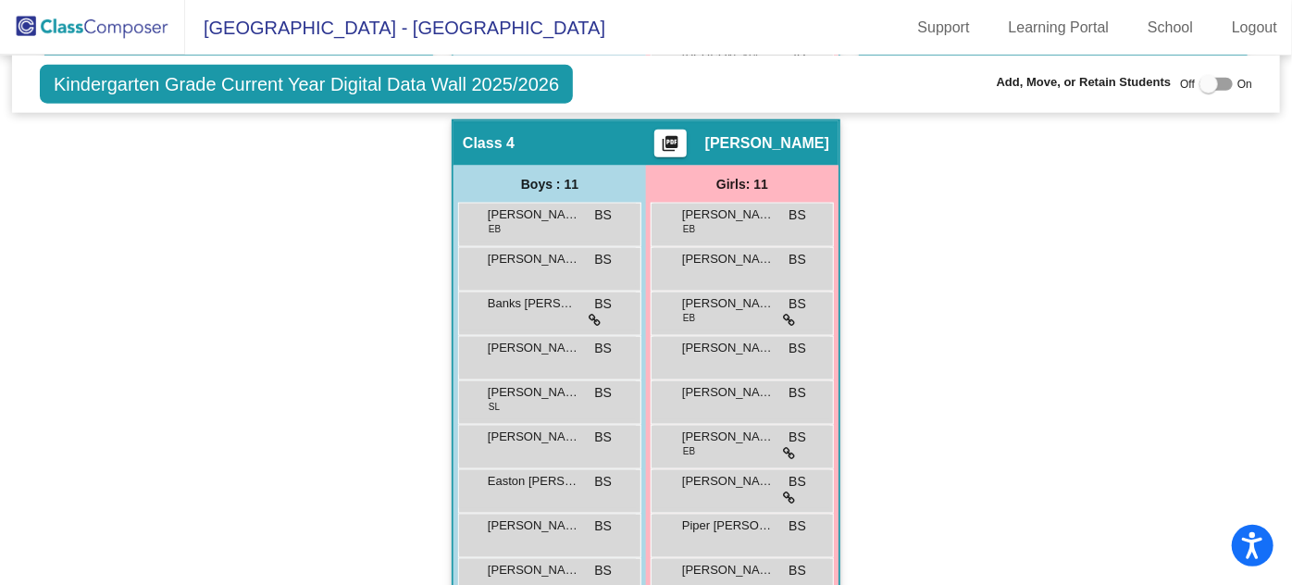
click at [1205, 377] on div "Hallway - Hallway Class picture_as_pdf Add Student First Name Last Name Student…" at bounding box center [646, 97] width 1240 height 1247
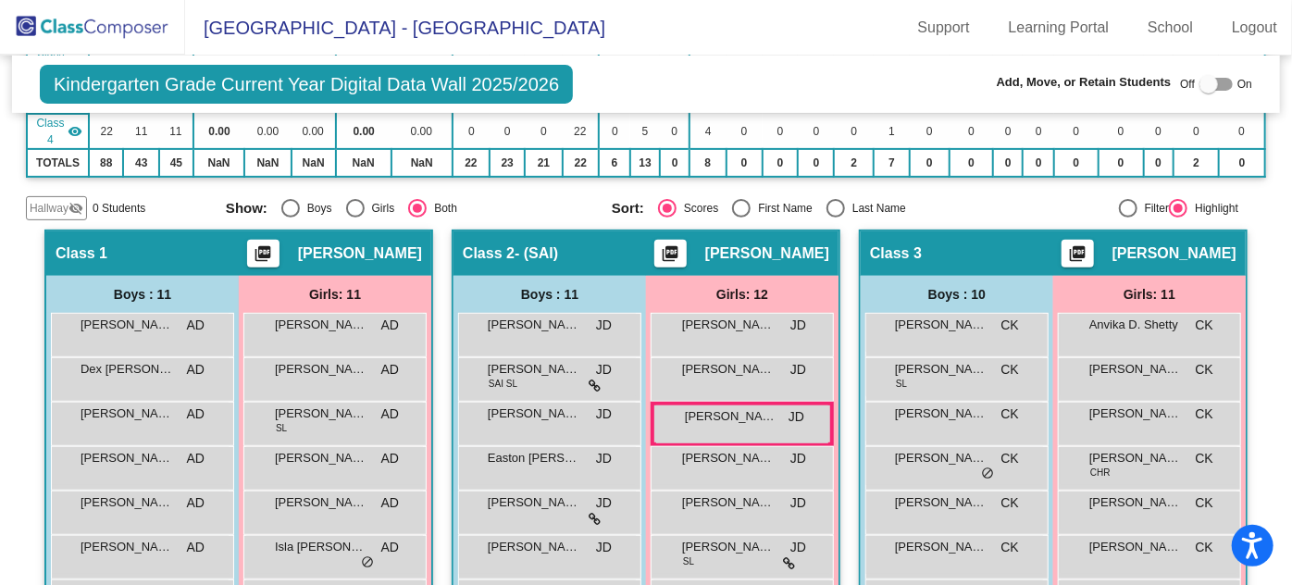
scroll to position [375, 0]
